Goal: Task Accomplishment & Management: Use online tool/utility

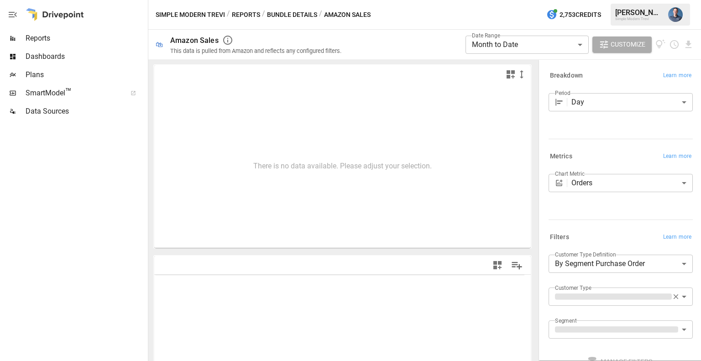
click at [41, 36] on span "Reports" at bounding box center [86, 38] width 120 height 11
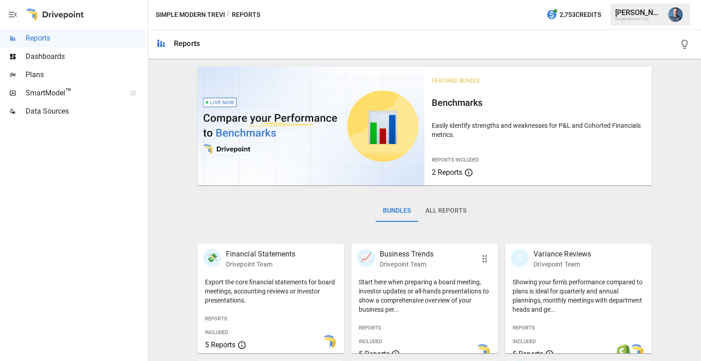
scroll to position [229, 0]
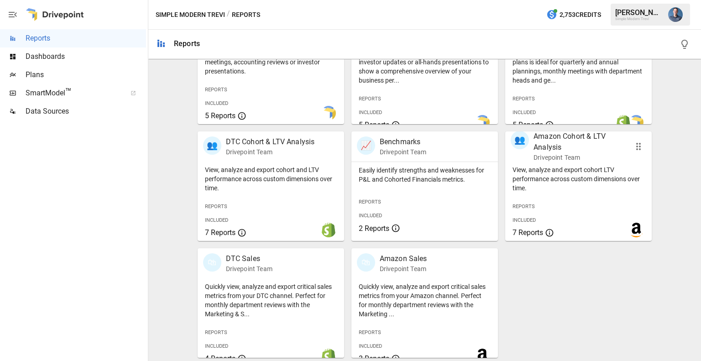
click at [572, 198] on div "View, analyze and export cohort LTV performance across custom dimensions over t…" at bounding box center [578, 201] width 146 height 79
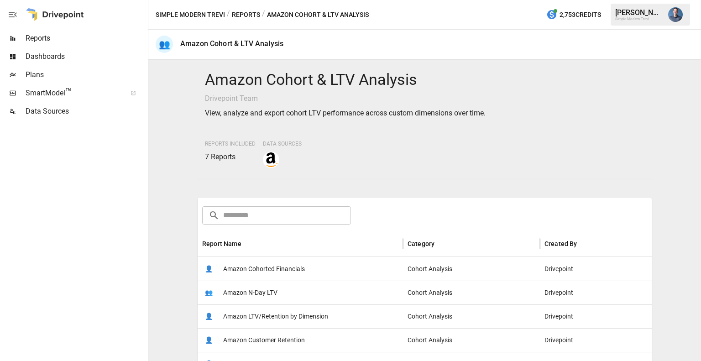
scroll to position [152, 0]
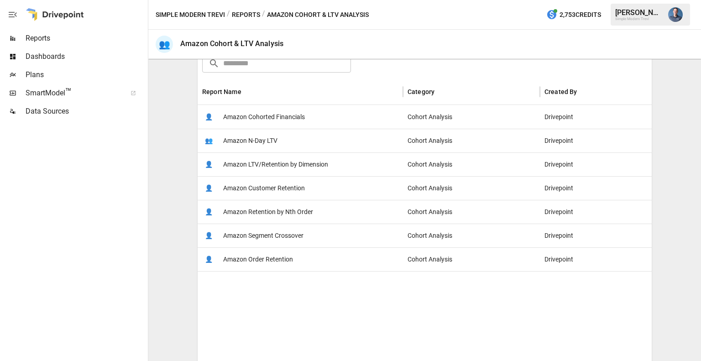
click at [292, 164] on span "Amazon LTV/Retention by Dimension" at bounding box center [275, 164] width 105 height 23
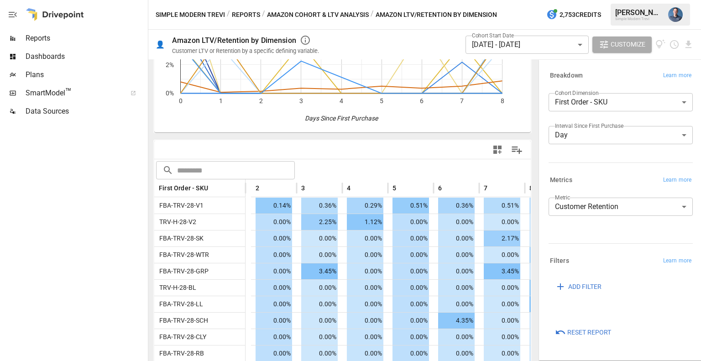
scroll to position [0, 186]
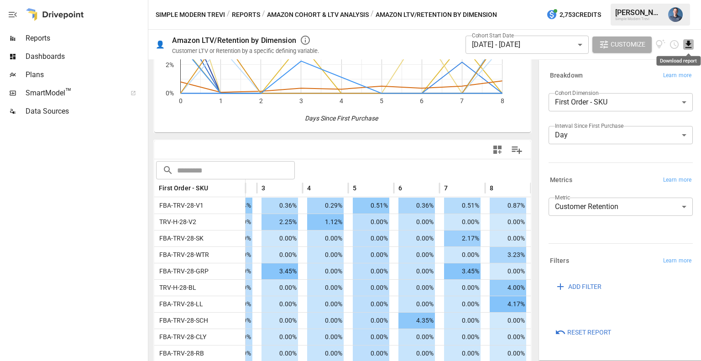
click at [688, 46] on icon "Download report" at bounding box center [688, 44] width 6 height 7
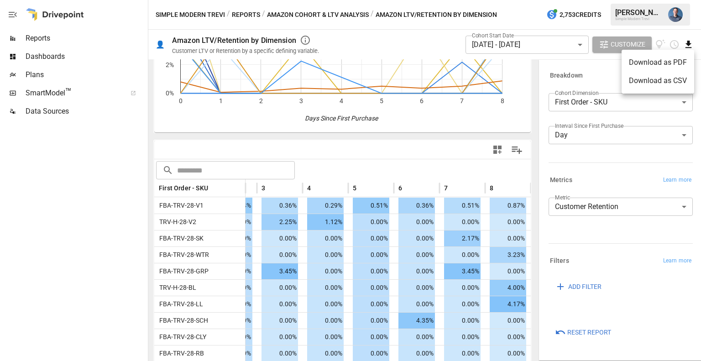
click at [642, 80] on li "Download as CSV" at bounding box center [657, 81] width 73 height 18
click at [548, 0] on body "Reports Dashboards Plans SmartModel ™ Data Sources Simple Modern Trevi / Report…" at bounding box center [350, 0] width 701 height 0
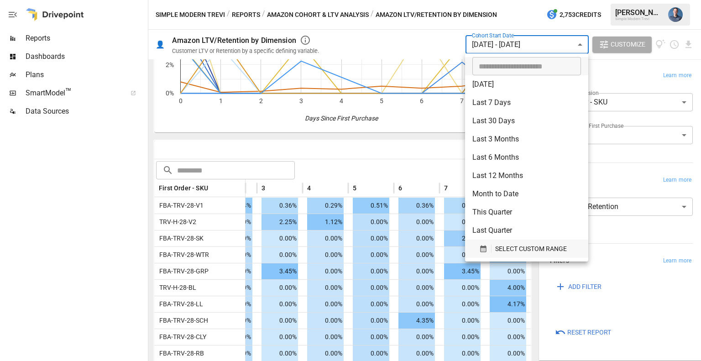
click at [533, 250] on span "SELECT CUSTOM RANGE" at bounding box center [531, 248] width 72 height 11
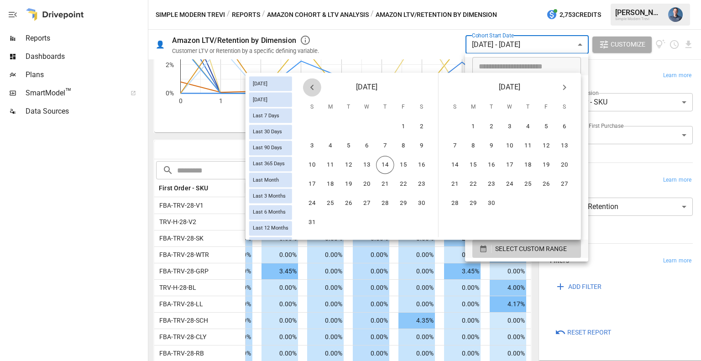
click at [314, 87] on icon "Previous month" at bounding box center [312, 87] width 11 height 11
click at [380, 204] on button "31" at bounding box center [385, 203] width 18 height 18
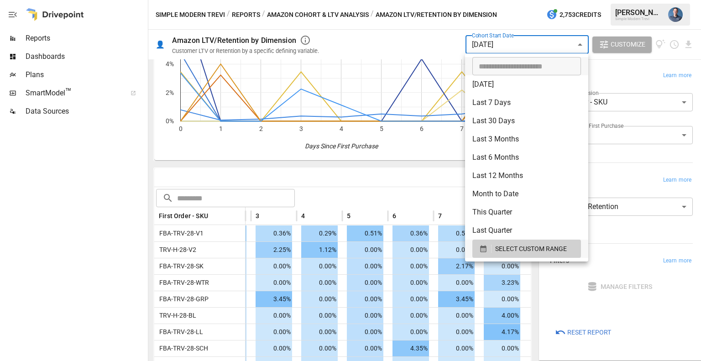
scroll to position [152, 0]
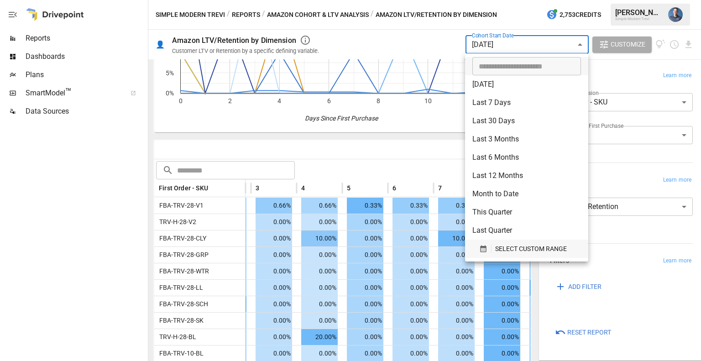
click at [507, 246] on span "SELECT CUSTOM RANGE" at bounding box center [531, 248] width 72 height 11
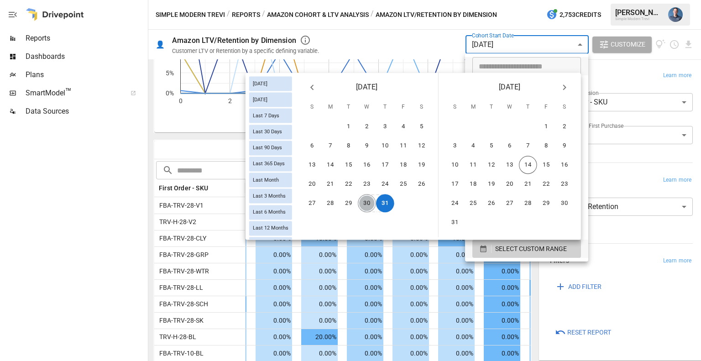
click at [364, 203] on button "30" at bounding box center [367, 203] width 18 height 18
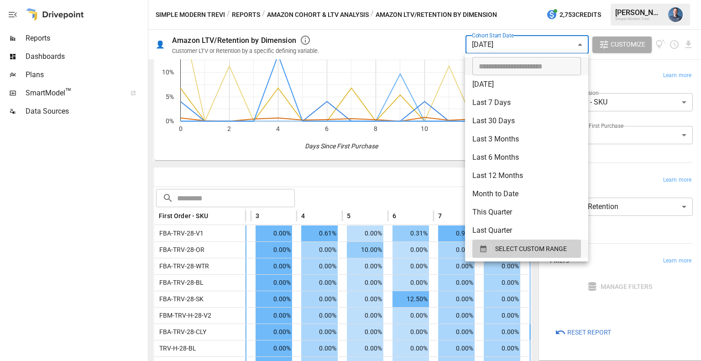
scroll to position [152, 0]
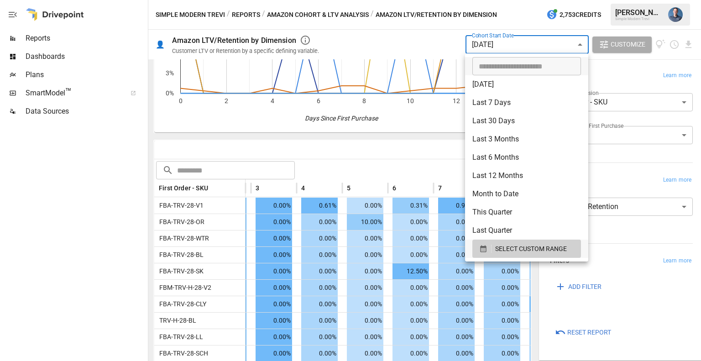
click at [311, 286] on div at bounding box center [350, 180] width 701 height 361
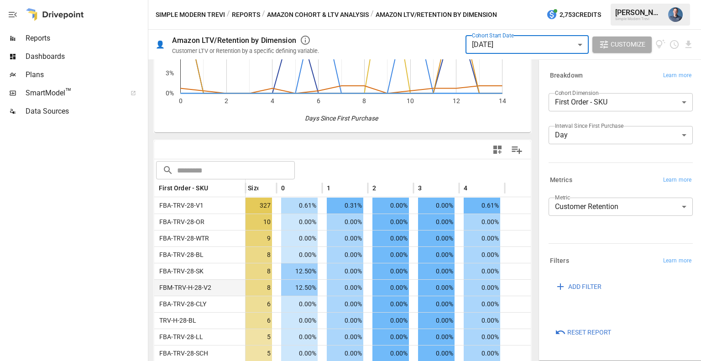
scroll to position [0, 0]
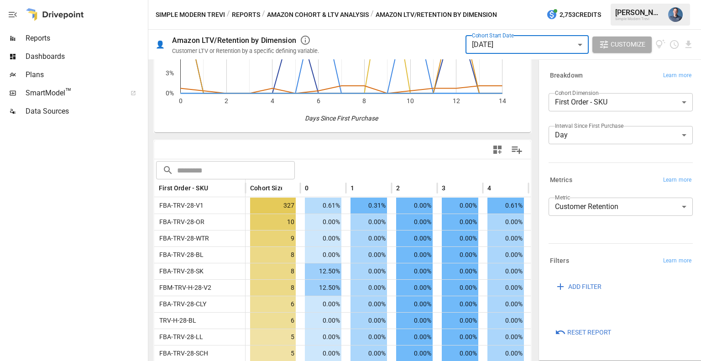
click at [519, 0] on body "Reports Dashboards Plans SmartModel ™ Data Sources Simple Modern Trevi / Report…" at bounding box center [350, 0] width 701 height 0
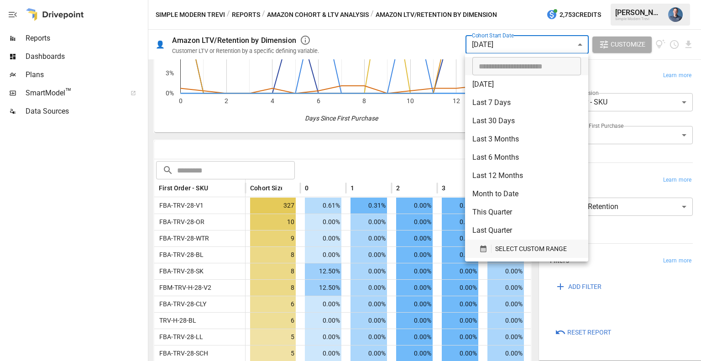
click at [505, 244] on span "SELECT CUSTOM RANGE" at bounding box center [531, 248] width 72 height 11
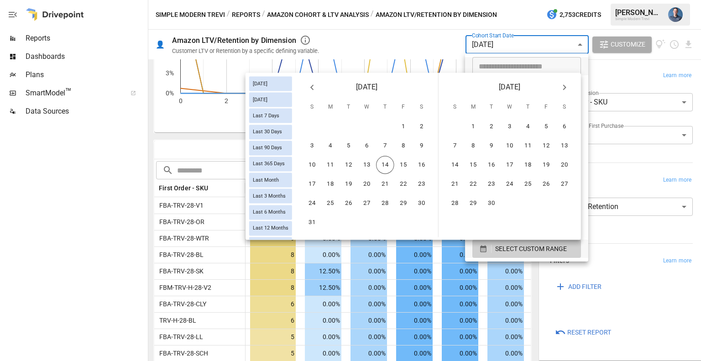
click at [314, 90] on icon "Previous month" at bounding box center [312, 87] width 11 height 11
click at [335, 164] on button "14" at bounding box center [330, 165] width 18 height 18
click at [545, 146] on button "8" at bounding box center [546, 146] width 18 height 18
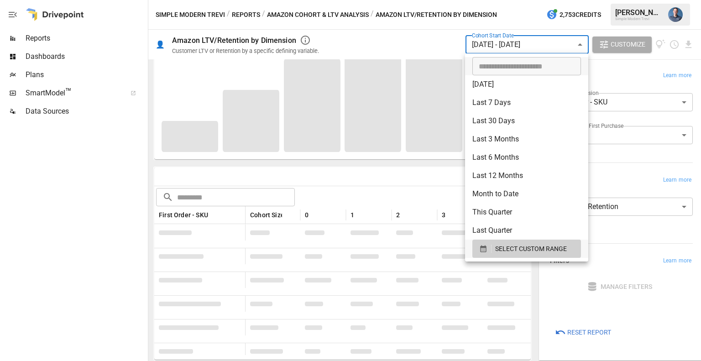
scroll to position [124, 0]
click at [421, 182] on div at bounding box center [350, 180] width 701 height 361
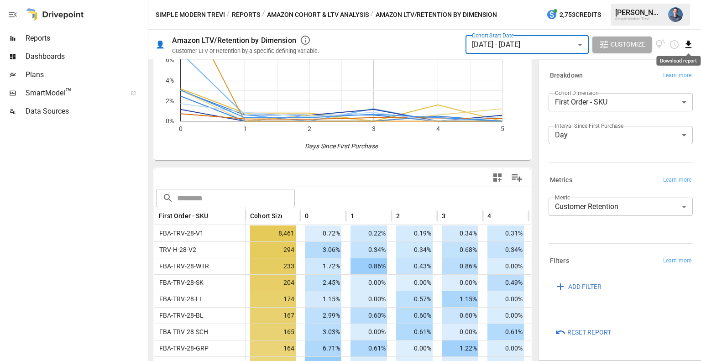
click at [687, 46] on icon "Download report" at bounding box center [688, 44] width 10 height 10
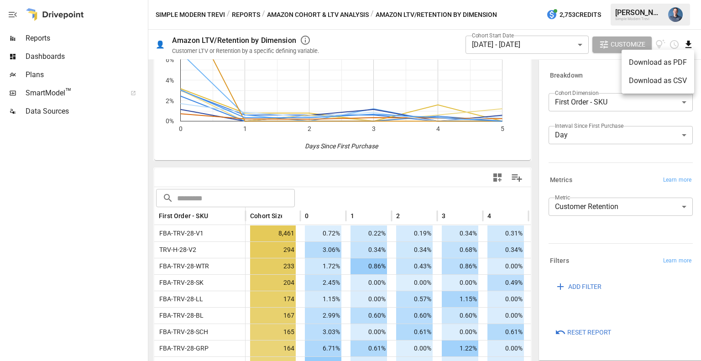
click at [659, 81] on li "Download as CSV" at bounding box center [657, 81] width 73 height 18
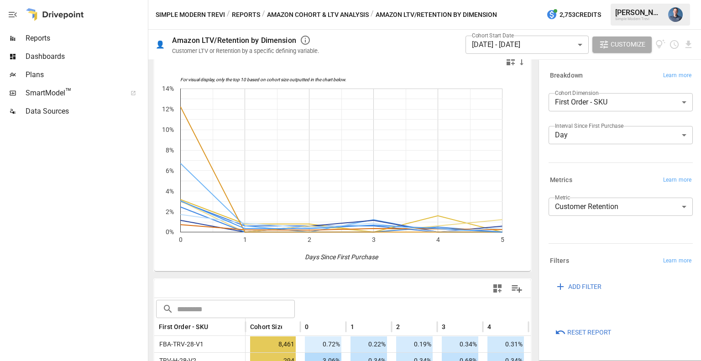
scroll to position [0, 0]
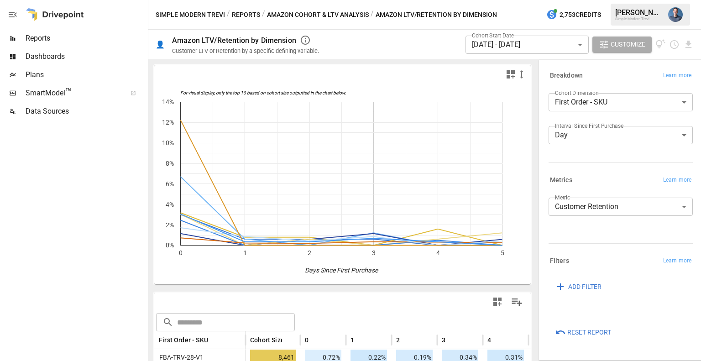
click at [514, 0] on body "Reports Dashboards Plans SmartModel ™ Data Sources Simple Modern Trevi / Report…" at bounding box center [350, 0] width 701 height 0
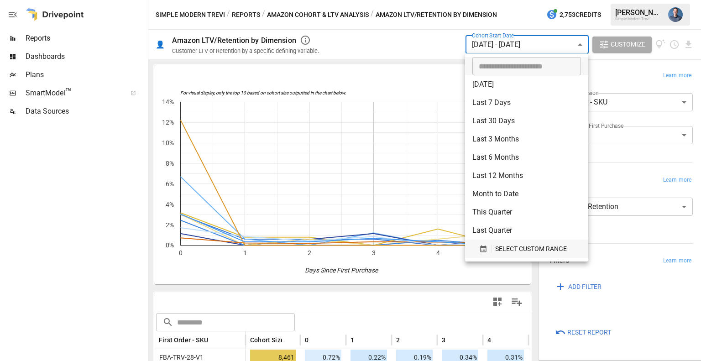
click at [514, 253] on span "SELECT CUSTOM RANGE" at bounding box center [531, 248] width 72 height 11
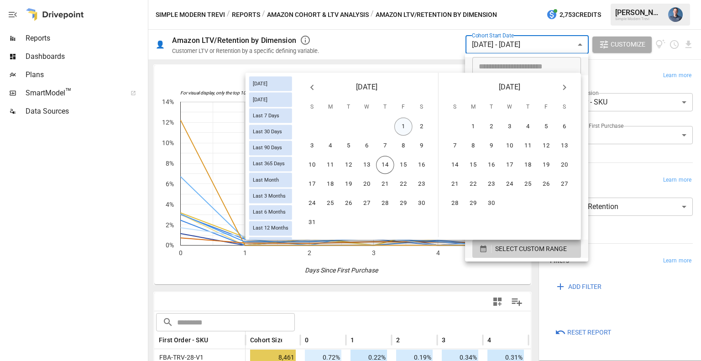
click at [399, 125] on button "1" at bounding box center [403, 127] width 18 height 18
click at [338, 145] on button "4" at bounding box center [330, 146] width 18 height 18
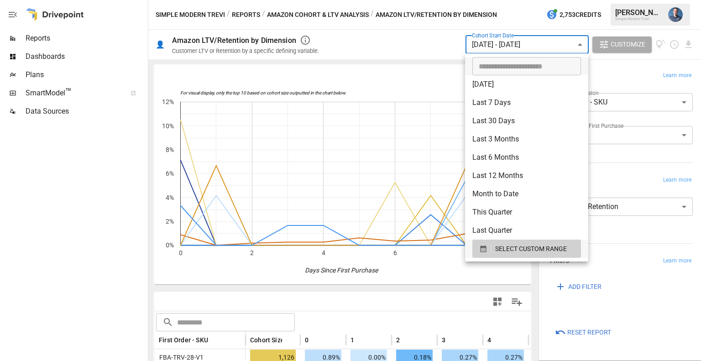
click at [115, 234] on div at bounding box center [350, 180] width 701 height 361
